Goal: Check status: Check status

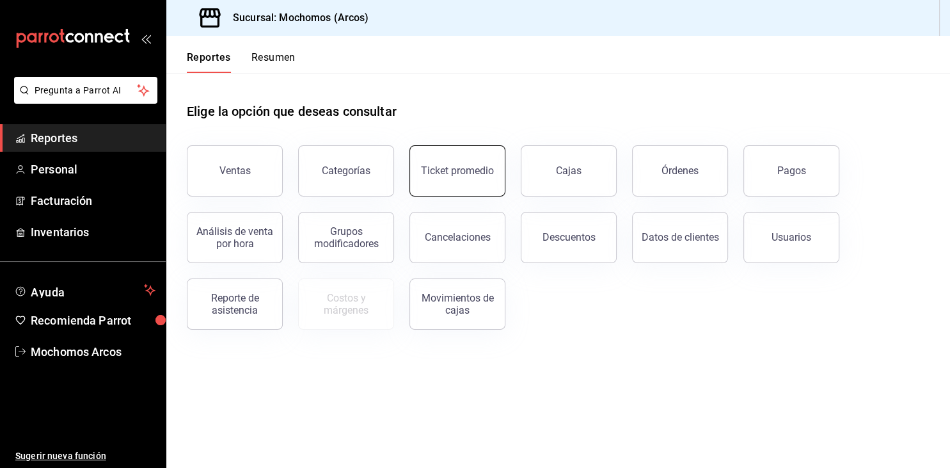
click at [447, 172] on div "Ticket promedio" at bounding box center [457, 170] width 73 height 12
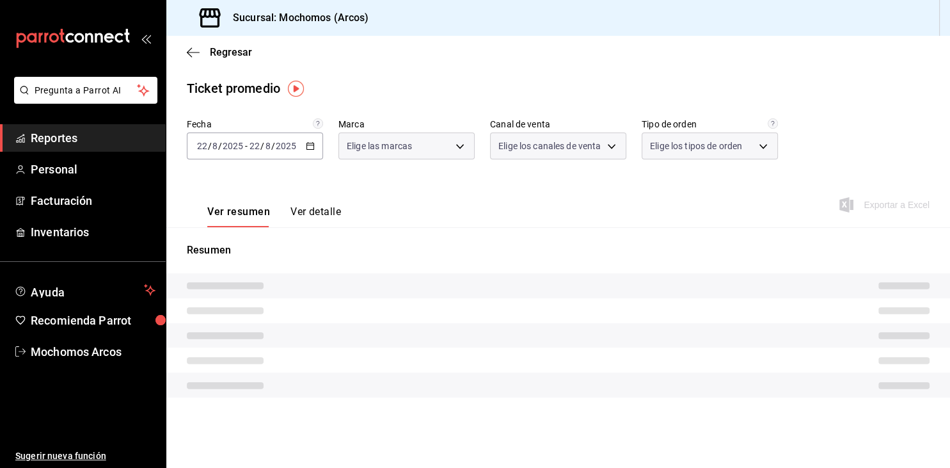
type input "dd36a3dd-8c35-4563-bc3a-0ae6137ce787"
type input "PARROT,UBER_EATS,RAPPI,DIDI_FOOD,ONLINE"
type input "c6b8ee8d-4955-4723-bae1-372b147e207b,27be71f3-ce18-4cfa-bd3b-e966efc6a73f,EXTER…"
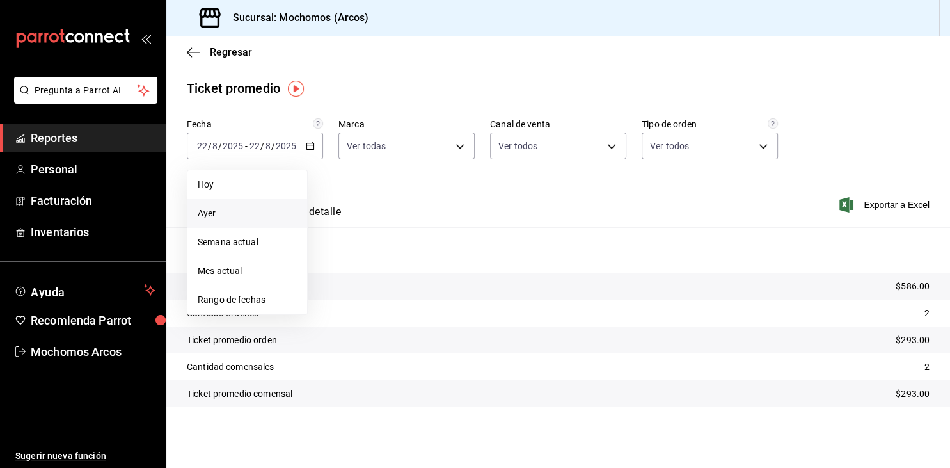
click at [207, 211] on span "Ayer" at bounding box center [247, 213] width 99 height 13
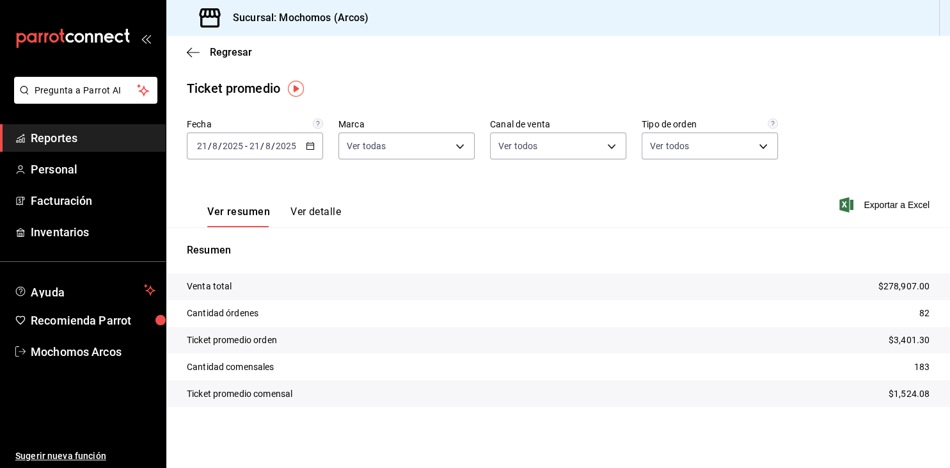
click at [59, 133] on span "Reportes" at bounding box center [93, 137] width 125 height 17
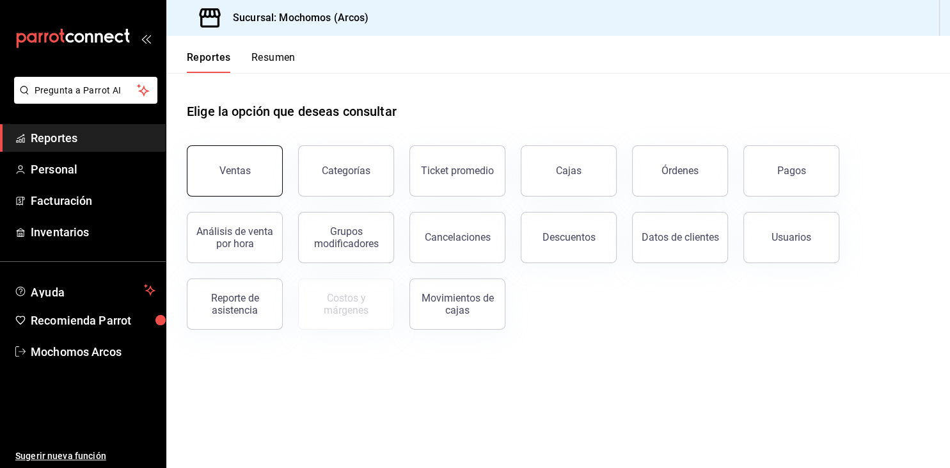
click at [206, 167] on button "Ventas" at bounding box center [235, 170] width 96 height 51
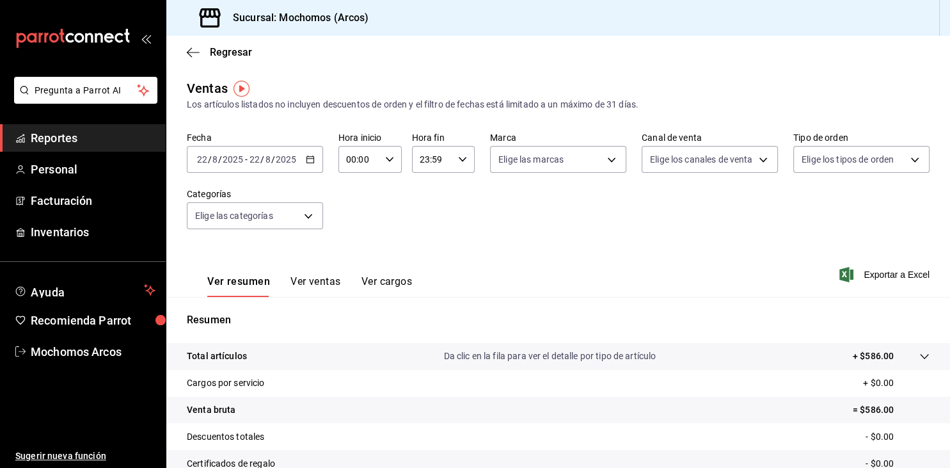
click at [381, 160] on div "00:00 Hora inicio" at bounding box center [369, 159] width 63 height 27
click at [361, 225] on button "05" at bounding box center [354, 217] width 26 height 26
type input "05:00"
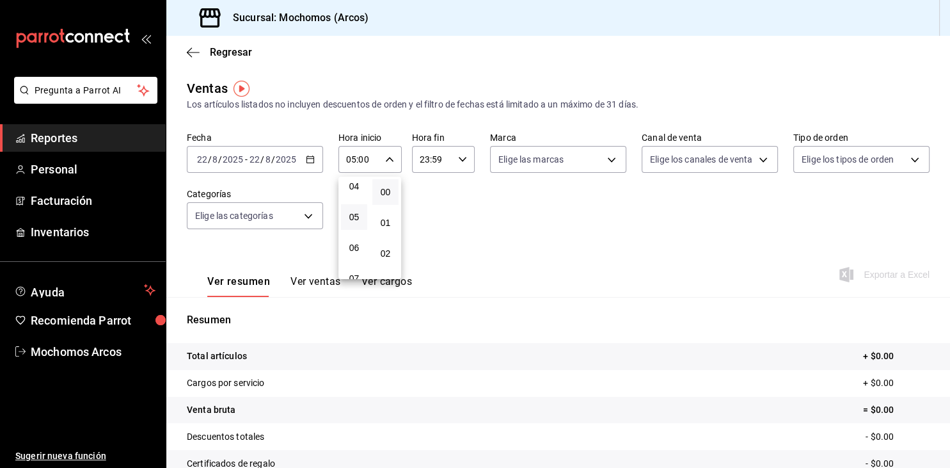
click at [441, 165] on div at bounding box center [475, 234] width 950 height 468
click at [448, 160] on input "23:59" at bounding box center [433, 160] width 42 height 26
click at [416, 242] on button "04" at bounding box center [428, 236] width 26 height 26
type input "04:59"
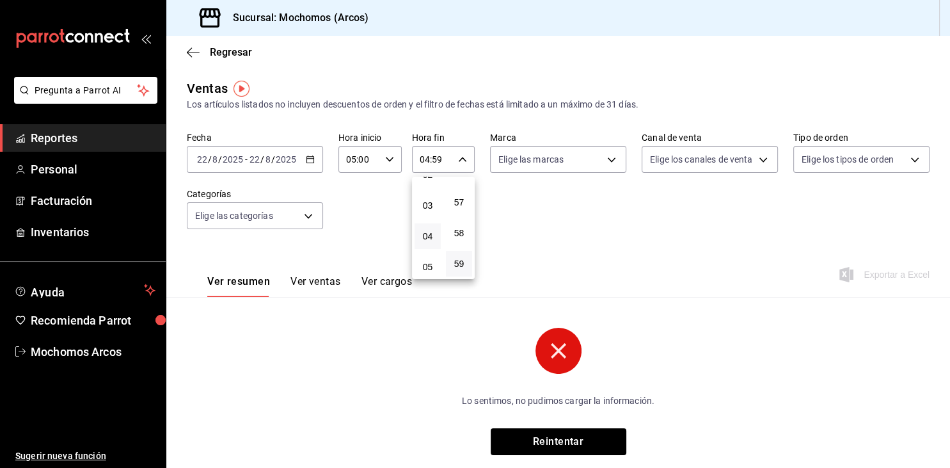
click at [313, 163] on div at bounding box center [475, 234] width 950 height 468
click at [313, 163] on icon "button" at bounding box center [310, 159] width 9 height 9
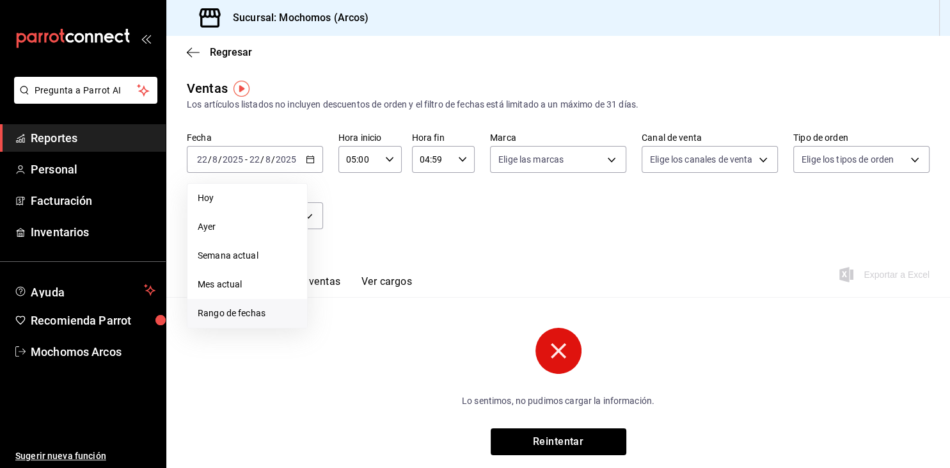
click at [231, 311] on span "Rango de fechas" at bounding box center [247, 312] width 99 height 13
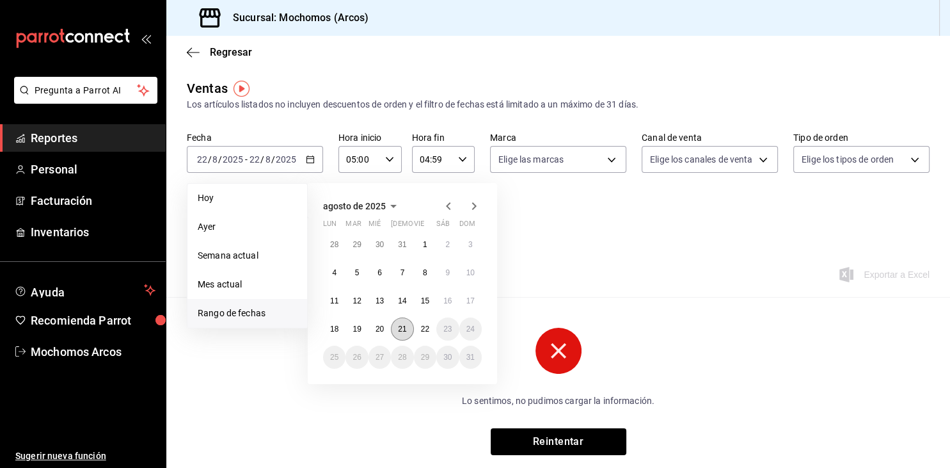
click at [395, 325] on button "21" at bounding box center [402, 328] width 22 height 23
click at [419, 331] on button "22" at bounding box center [425, 328] width 22 height 23
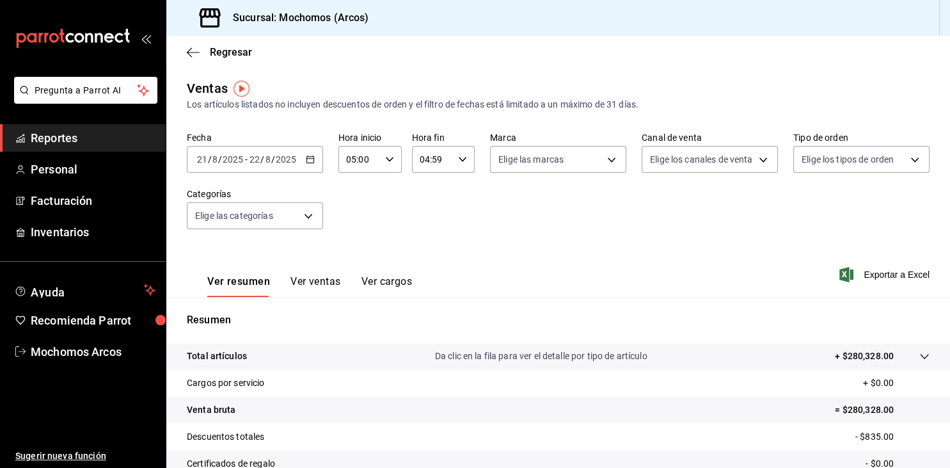
click at [298, 162] on div "[DATE] [DATE] - [DATE] [DATE]" at bounding box center [246, 159] width 103 height 10
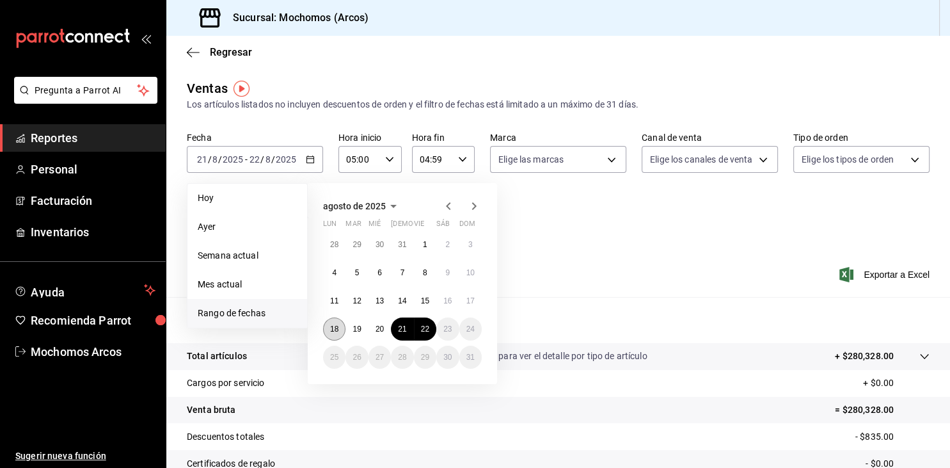
click at [332, 337] on button "18" at bounding box center [334, 328] width 22 height 23
click at [421, 334] on button "22" at bounding box center [425, 328] width 22 height 23
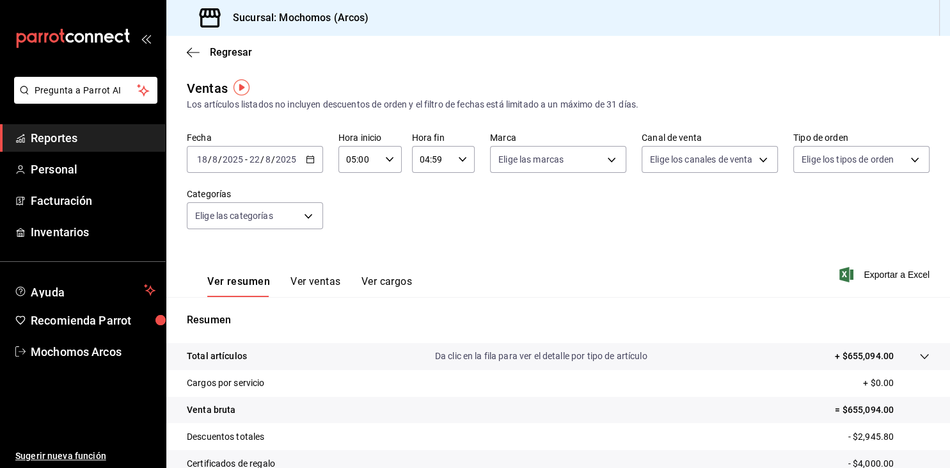
scroll to position [145, 0]
